Goal: Navigation & Orientation: Find specific page/section

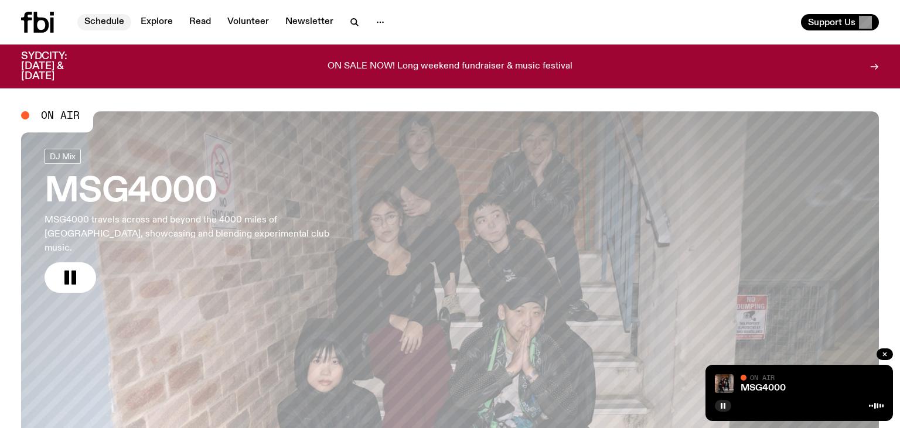
click at [103, 23] on link "Schedule" at bounding box center [104, 22] width 54 height 16
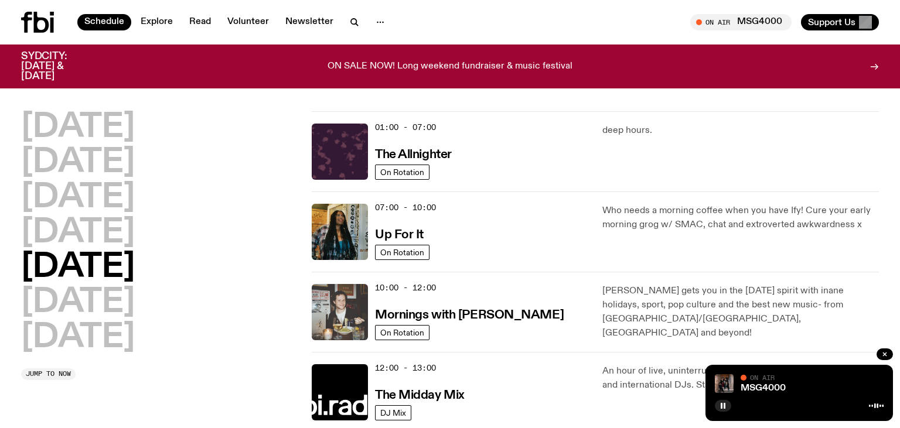
click at [344, 308] on img at bounding box center [340, 312] width 56 height 56
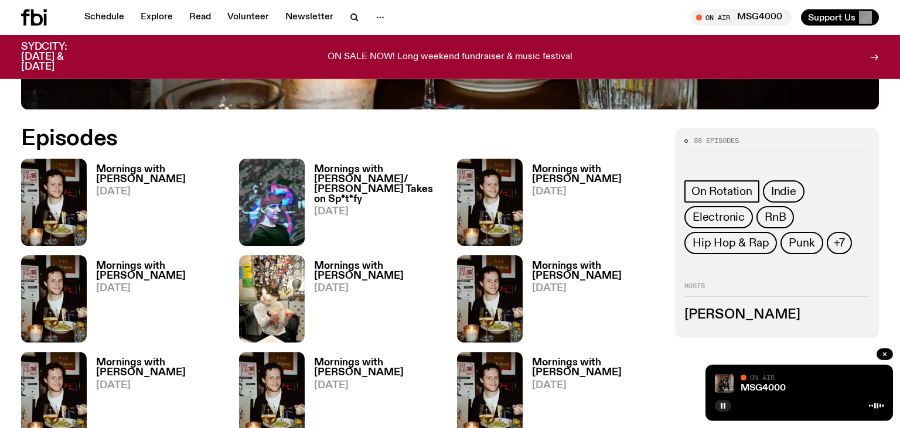
scroll to position [551, 0]
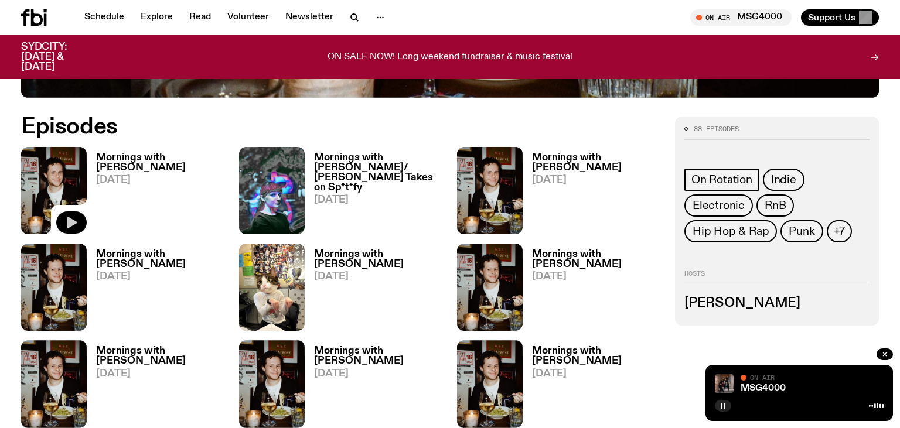
click at [71, 219] on icon "button" at bounding box center [72, 223] width 10 height 12
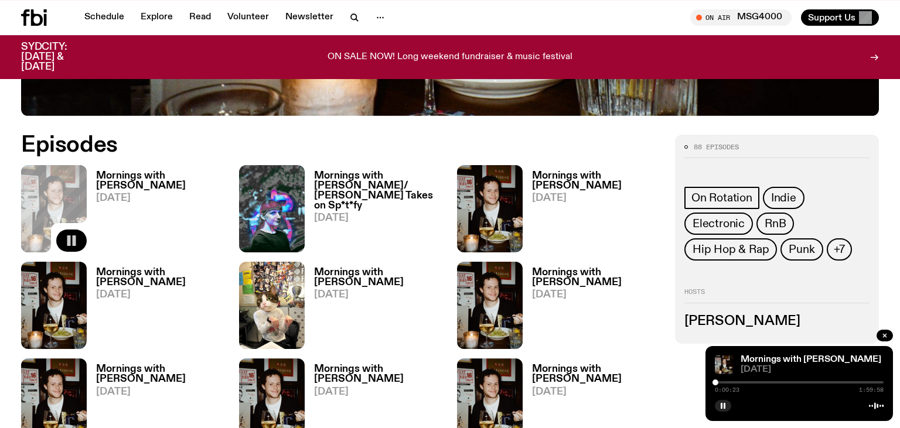
scroll to position [619, 0]
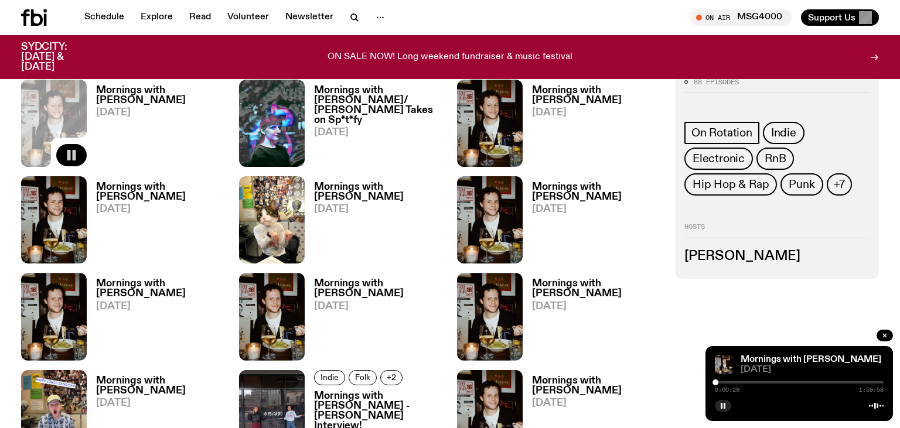
click at [282, 55] on div "ON SALE NOW! Long weekend fundraiser & music festival" at bounding box center [449, 57] width 689 height 30
click at [724, 405] on rect "button" at bounding box center [725, 406] width 2 height 6
